Goal: Task Accomplishment & Management: Manage account settings

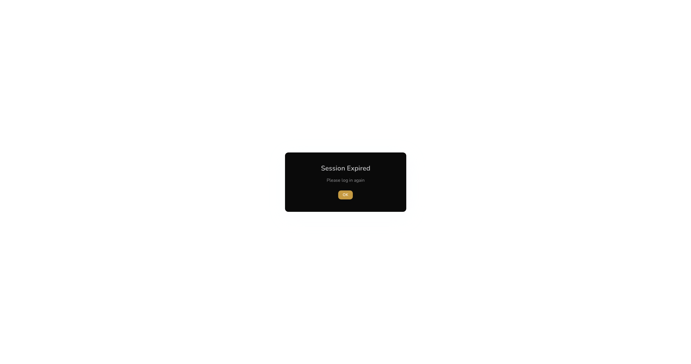
click at [343, 195] on span "OK" at bounding box center [346, 195] width 6 height 6
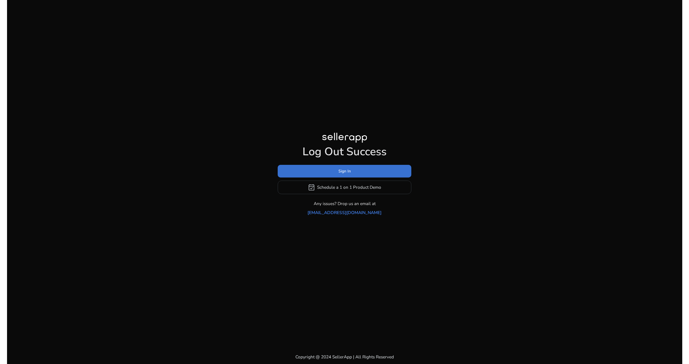
click at [328, 174] on span at bounding box center [345, 171] width 134 height 14
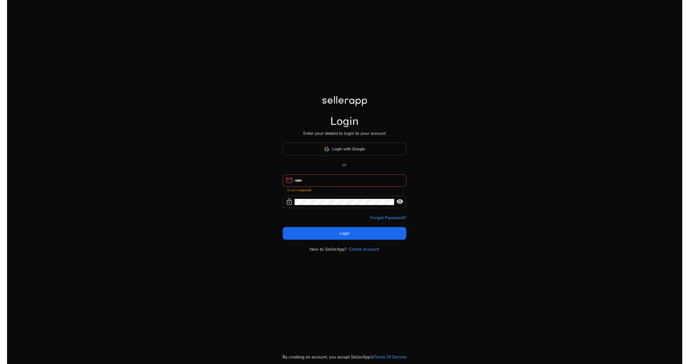
type input "**********"
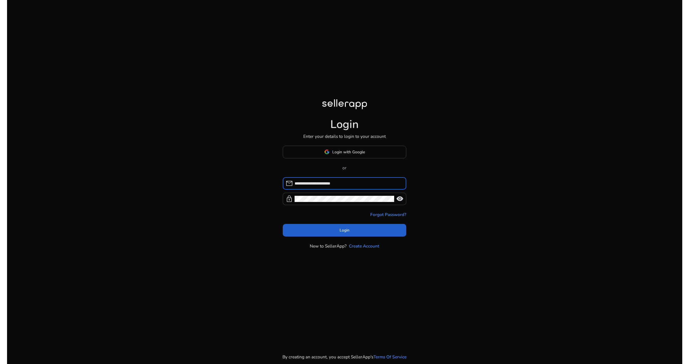
click at [340, 229] on span "Login" at bounding box center [345, 230] width 10 height 6
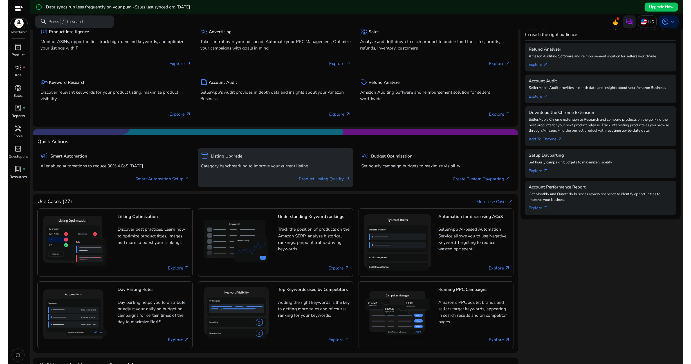
scroll to position [151, 0]
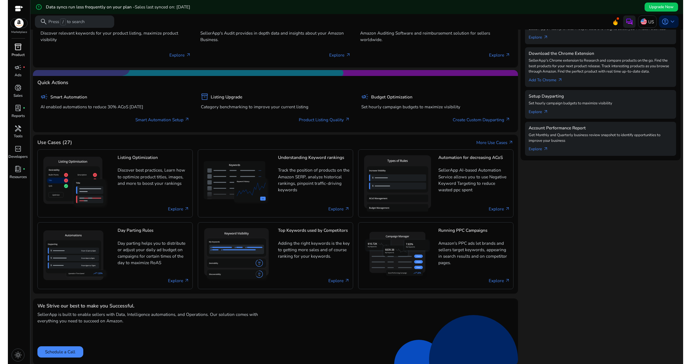
click at [15, 49] on span "inventory_2" at bounding box center [17, 46] width 7 height 7
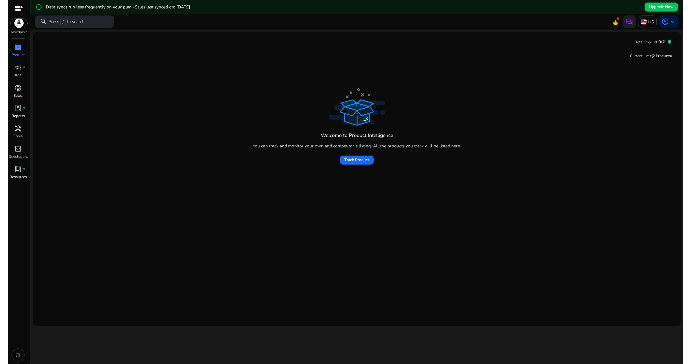
click at [18, 26] on img at bounding box center [19, 23] width 17 height 9
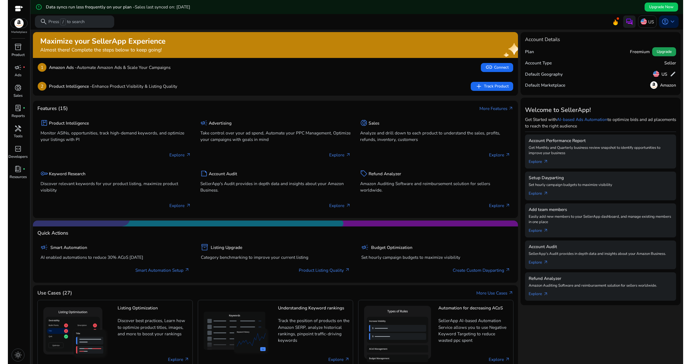
click at [662, 51] on span "Upgrade" at bounding box center [664, 52] width 15 height 6
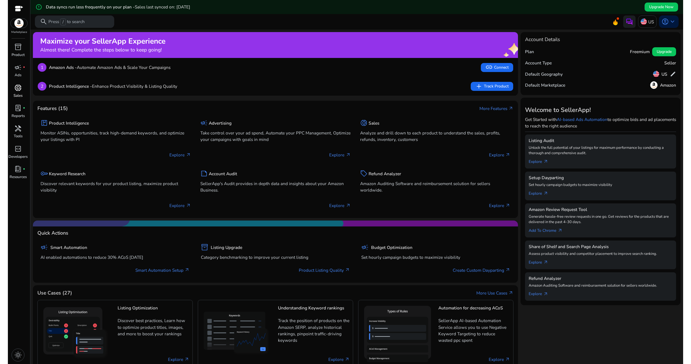
click at [17, 89] on span "donut_small" at bounding box center [17, 87] width 7 height 7
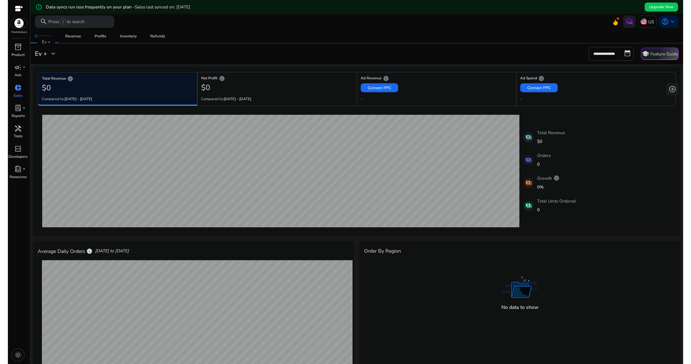
click at [54, 52] on span "expand_more" at bounding box center [53, 53] width 7 height 7
click at [52, 80] on p "Ev +" at bounding box center [51, 78] width 8 height 6
click at [618, 55] on input "**********" at bounding box center [611, 54] width 45 height 14
select select "*"
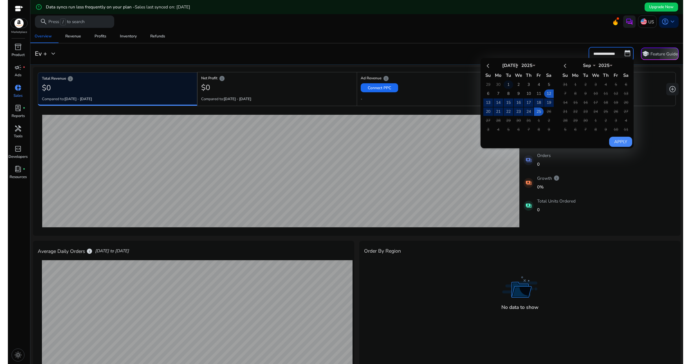
click at [507, 85] on td "1" at bounding box center [509, 84] width 10 height 8
click at [537, 113] on td "25" at bounding box center [539, 112] width 10 height 8
click at [619, 141] on button "Apply" at bounding box center [620, 142] width 23 height 10
type input "**********"
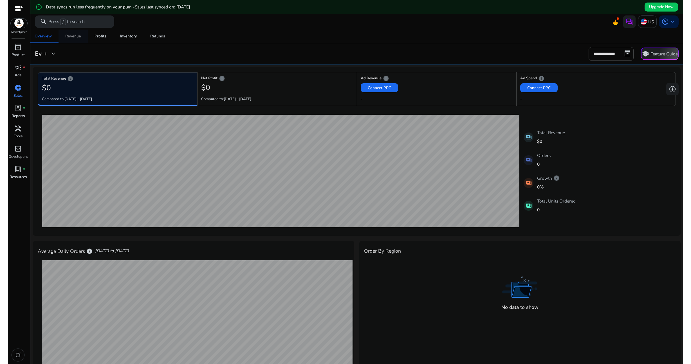
click at [77, 37] on div "Revenue" at bounding box center [73, 36] width 16 height 4
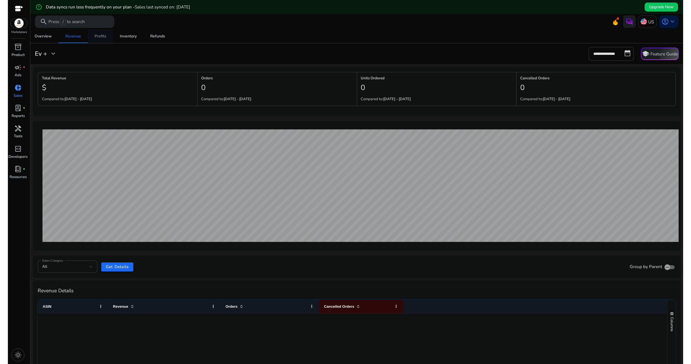
click at [100, 37] on div "Profits" at bounding box center [101, 36] width 12 height 4
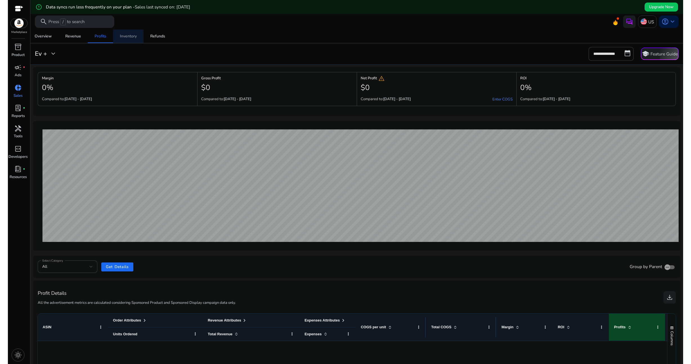
click at [127, 38] on div "Inventory" at bounding box center [128, 36] width 17 height 4
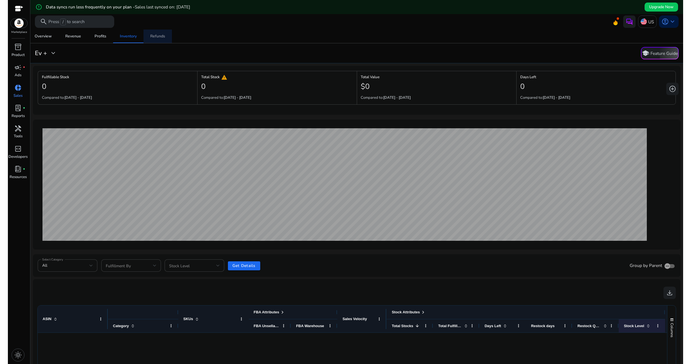
click at [158, 40] on span "Refunds" at bounding box center [157, 37] width 15 height 14
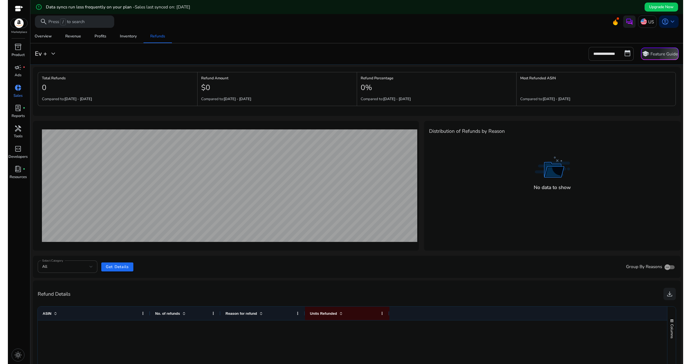
click at [20, 26] on img at bounding box center [19, 23] width 17 height 9
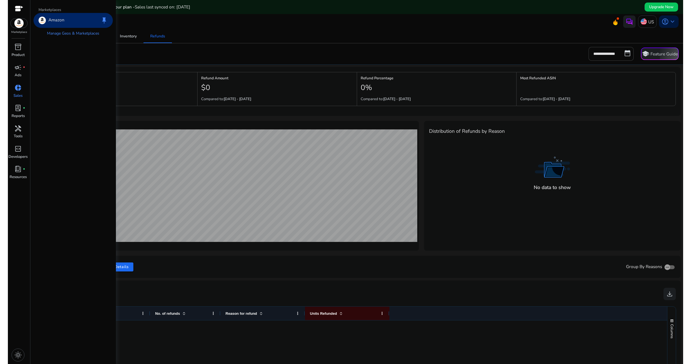
click at [72, 24] on div "Amazon keep" at bounding box center [72, 20] width 79 height 15
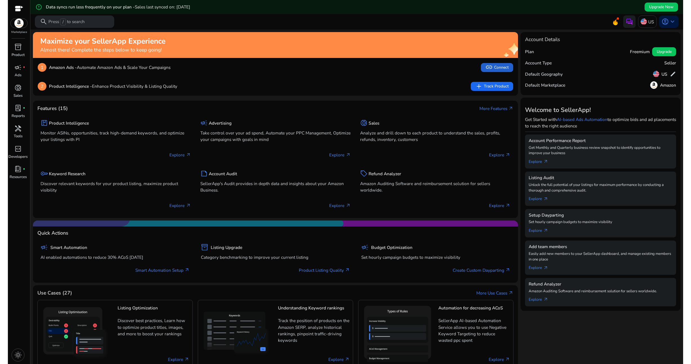
click at [490, 67] on span "link" at bounding box center [488, 67] width 7 height 7
